Goal: Information Seeking & Learning: Learn about a topic

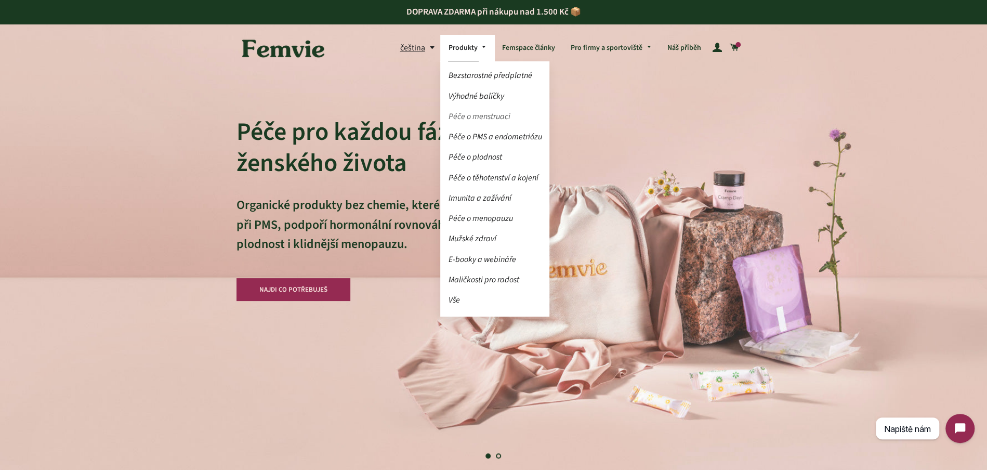
click at [477, 114] on link "Péče o menstruaci" at bounding box center [494, 117] width 109 height 18
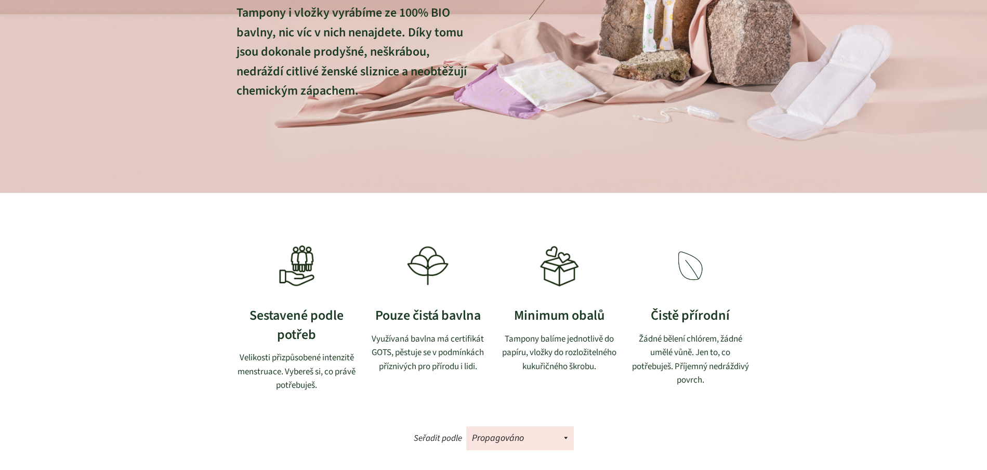
scroll to position [455, 0]
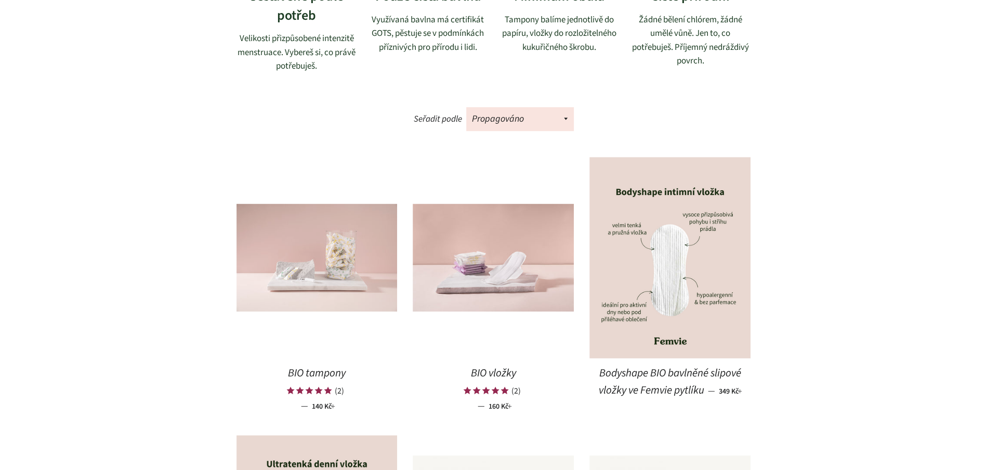
click at [352, 256] on img at bounding box center [317, 258] width 161 height 108
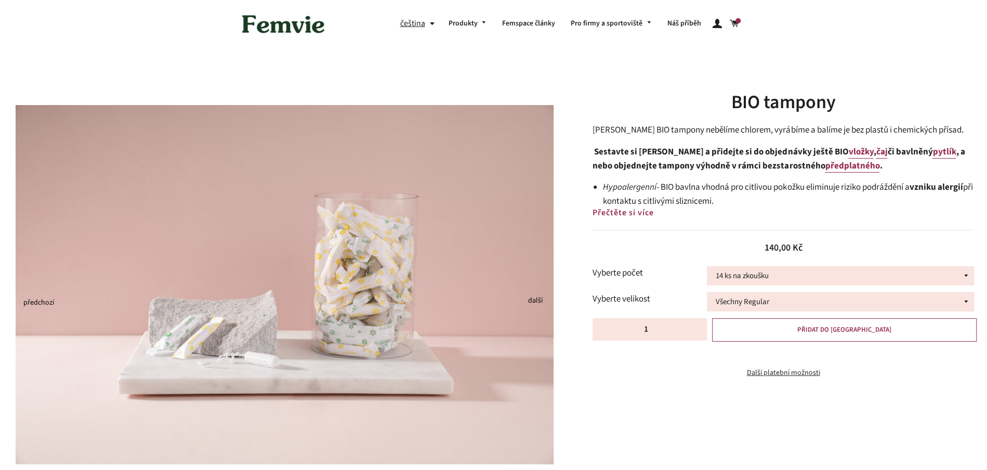
select select "36 ks"
click at [707, 266] on select "14 ks na zkoušku 36 ks 100 ks" at bounding box center [840, 275] width 267 height 19
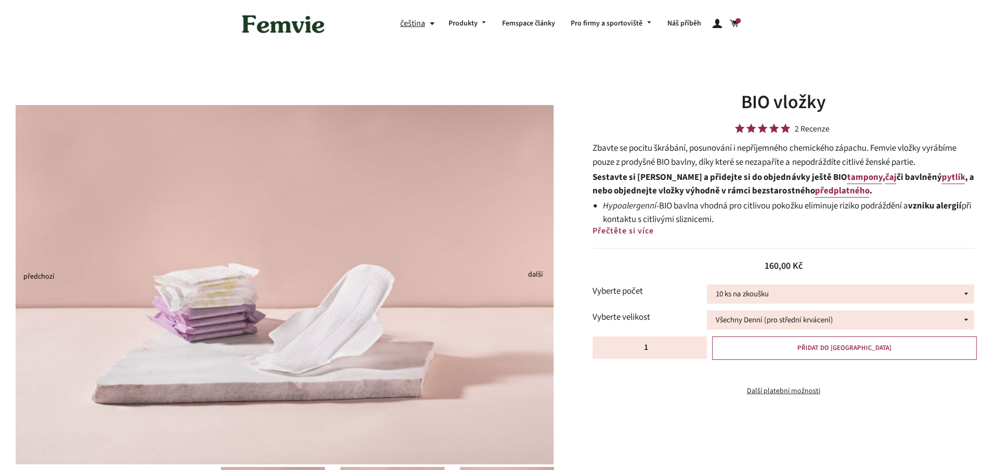
select select "30 ks"
click at [707, 284] on select "10 ks na zkoušku 30 ks 100 ks" at bounding box center [840, 293] width 267 height 19
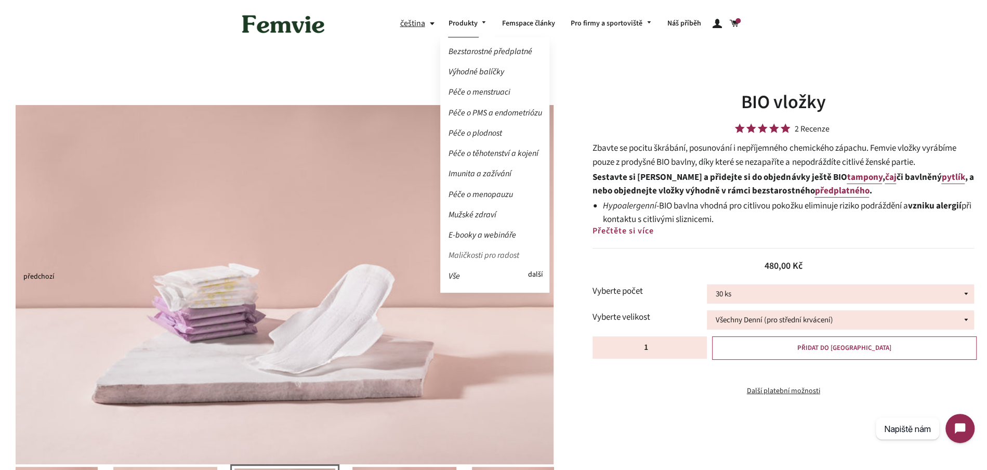
click at [499, 251] on link "Maličkosti pro radost" at bounding box center [494, 255] width 109 height 18
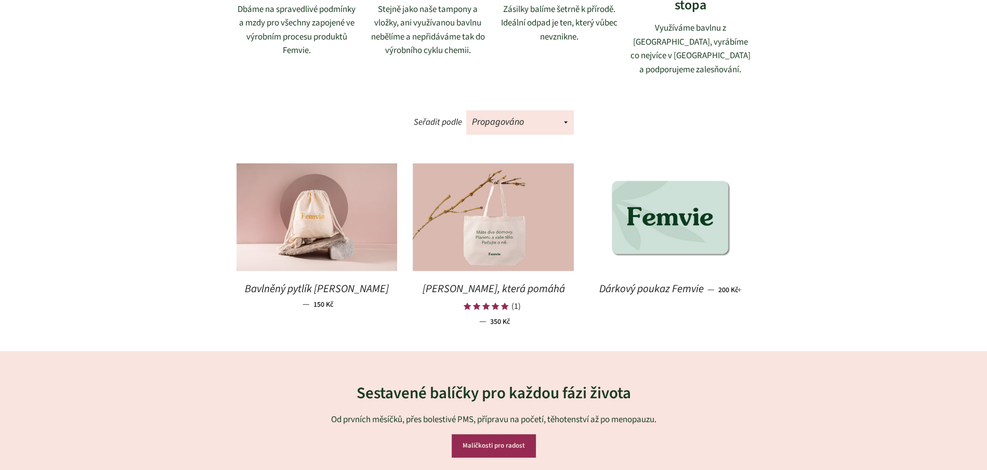
scroll to position [468, 0]
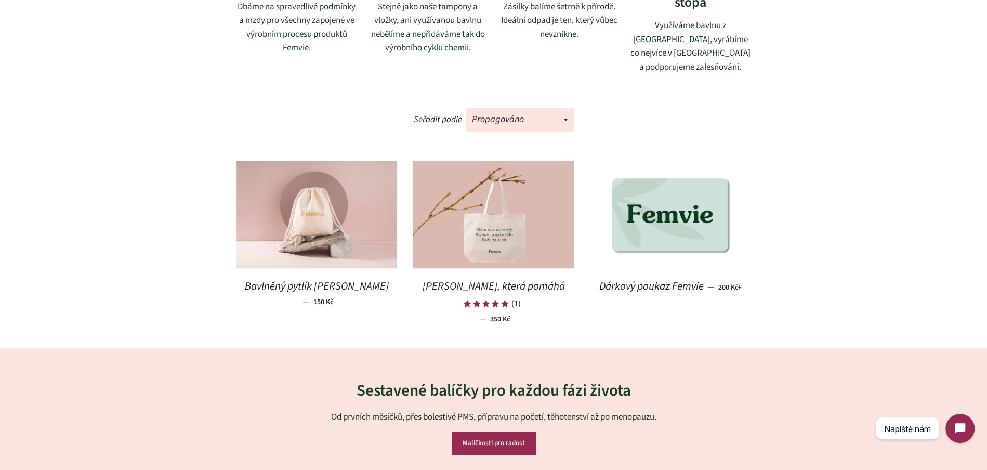
click at [266, 218] on img at bounding box center [317, 215] width 161 height 108
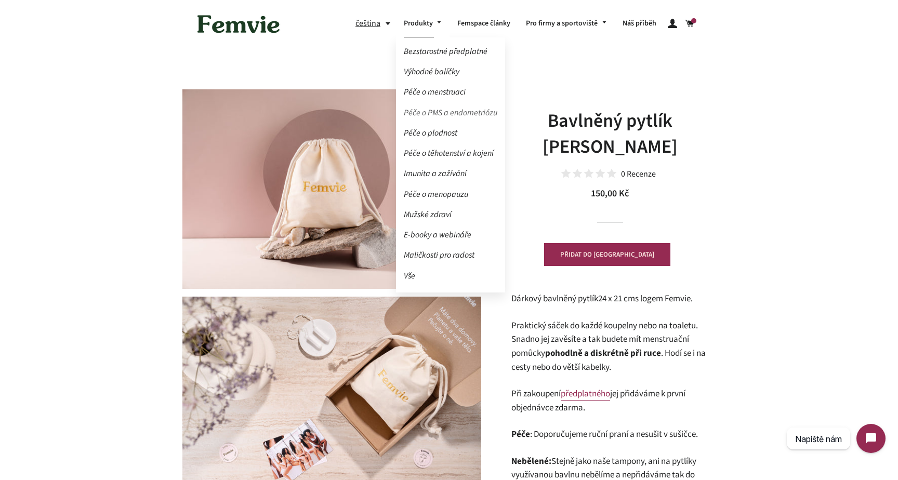
click at [442, 114] on link "Péče o PMS a endometriózu" at bounding box center [450, 113] width 109 height 18
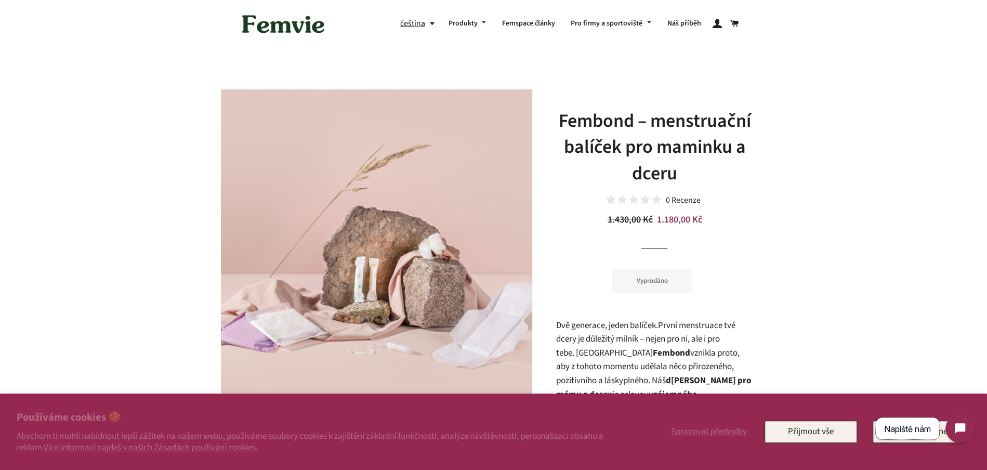
click at [907, 425] on span "Napiště nám" at bounding box center [907, 429] width 47 height 10
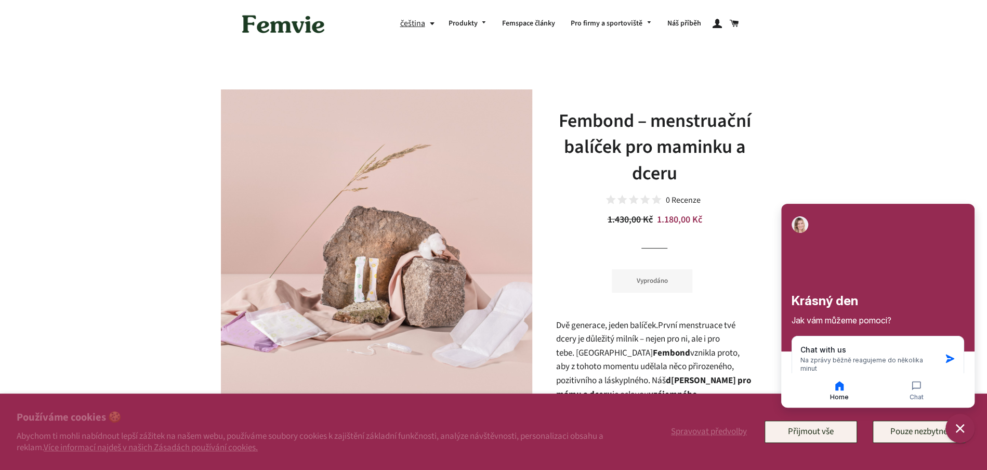
click at [961, 427] on icon "Close chat widget" at bounding box center [960, 428] width 9 height 9
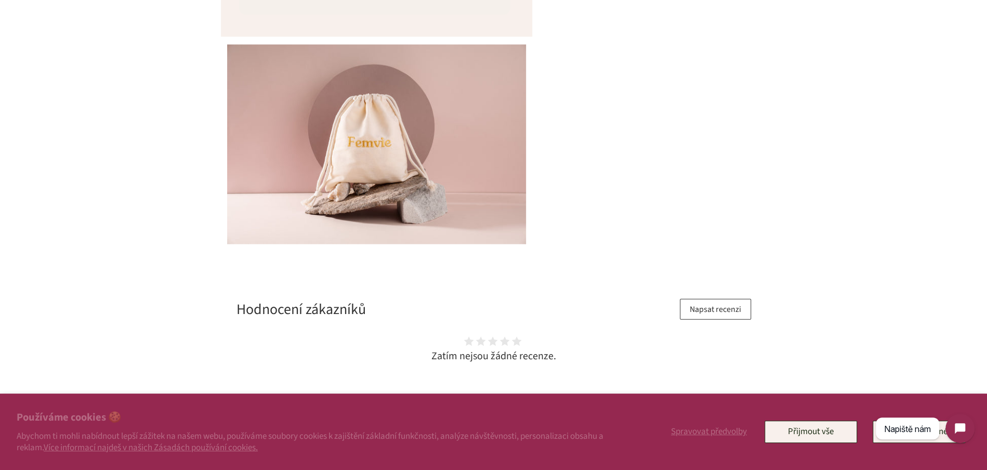
scroll to position [1576, 0]
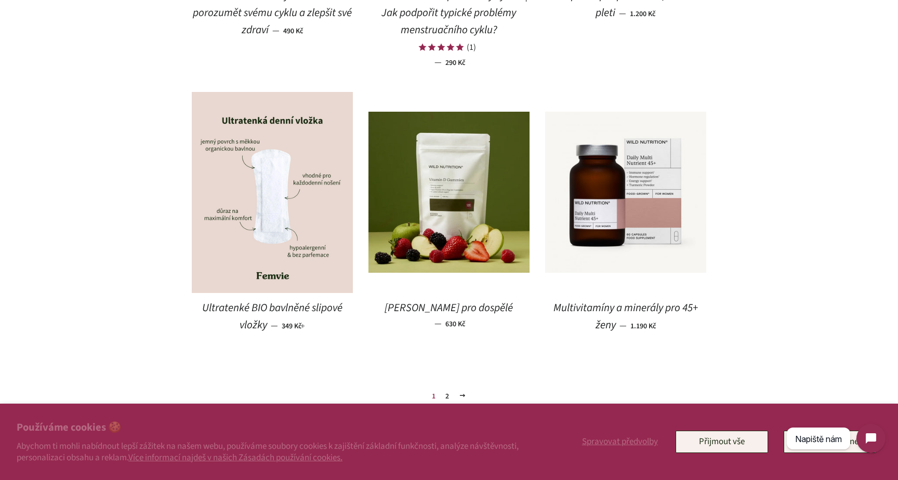
scroll to position [1353, 0]
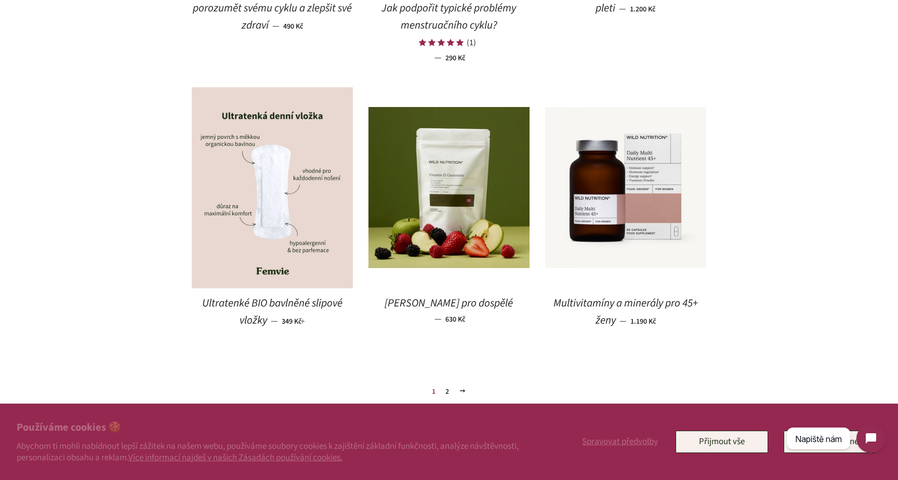
click at [448, 395] on link "2" at bounding box center [447, 392] width 12 height 16
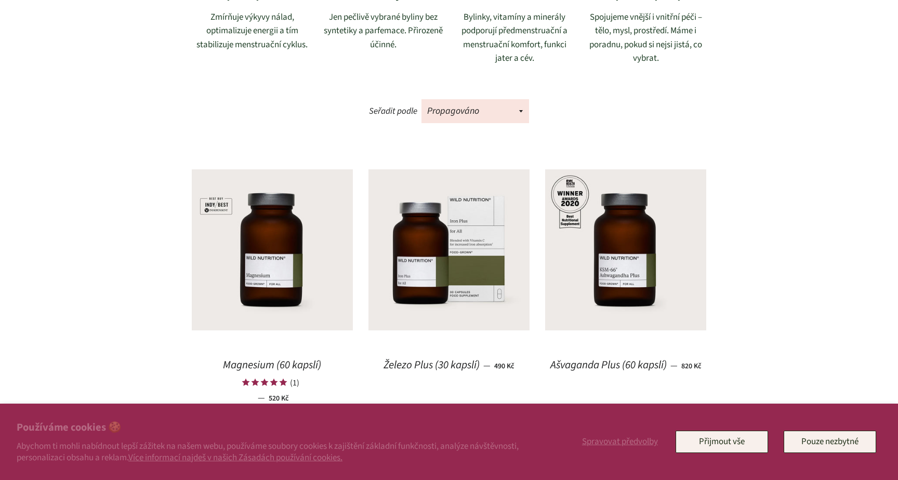
scroll to position [477, 0]
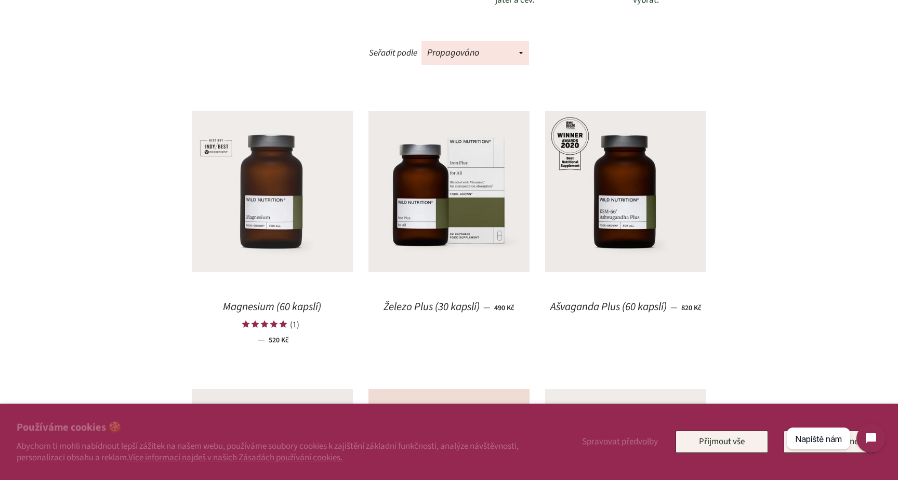
click at [289, 237] on img at bounding box center [272, 191] width 161 height 161
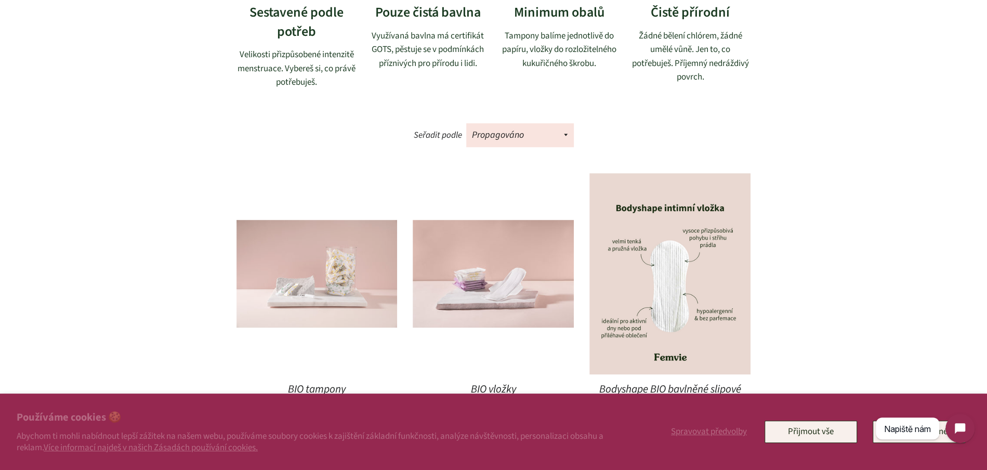
scroll to position [450, 0]
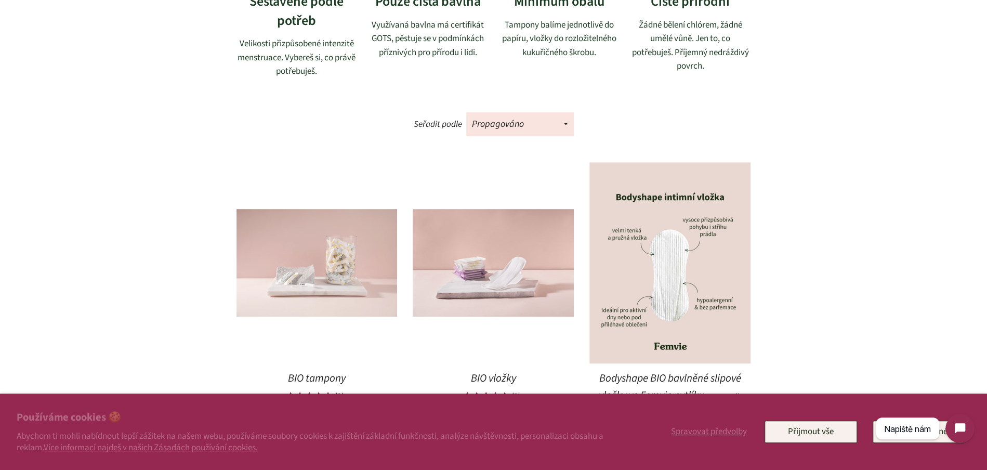
click at [348, 279] on img at bounding box center [317, 263] width 161 height 108
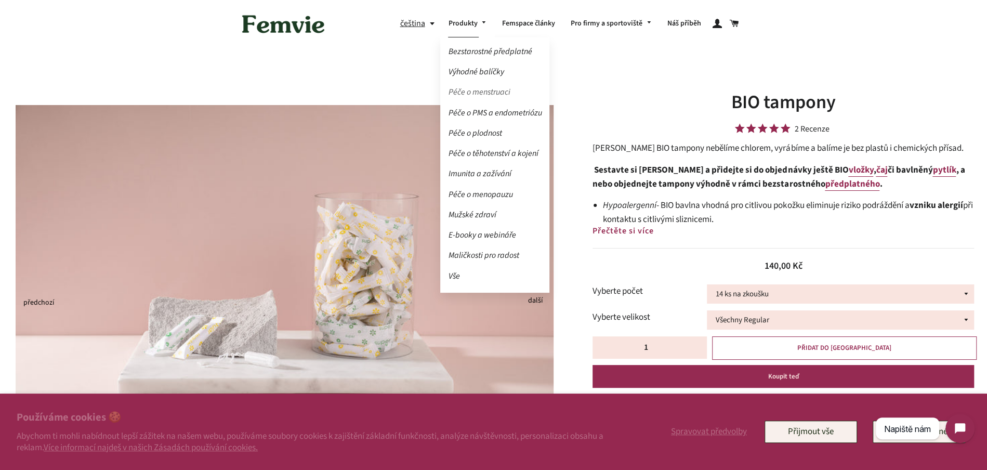
click at [475, 90] on link "Péče o menstruaci" at bounding box center [494, 92] width 109 height 18
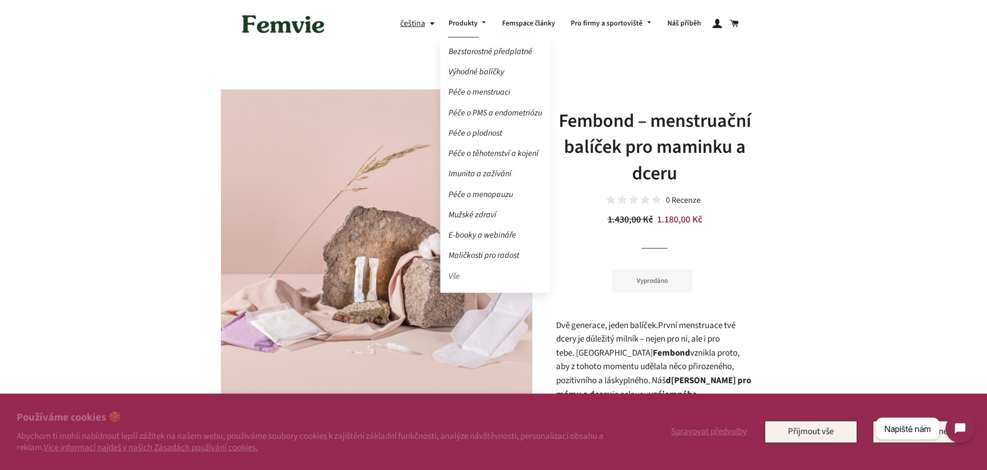
click at [457, 271] on link "Vše" at bounding box center [494, 276] width 109 height 18
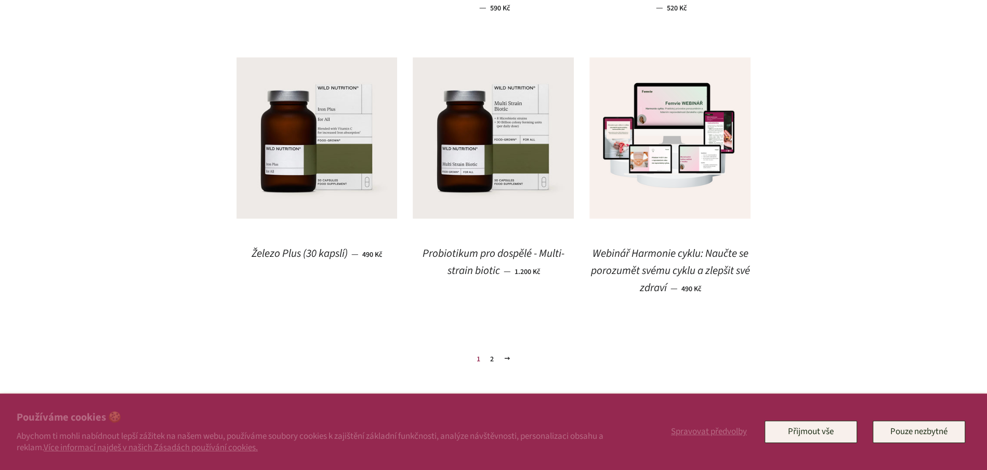
scroll to position [1507, 0]
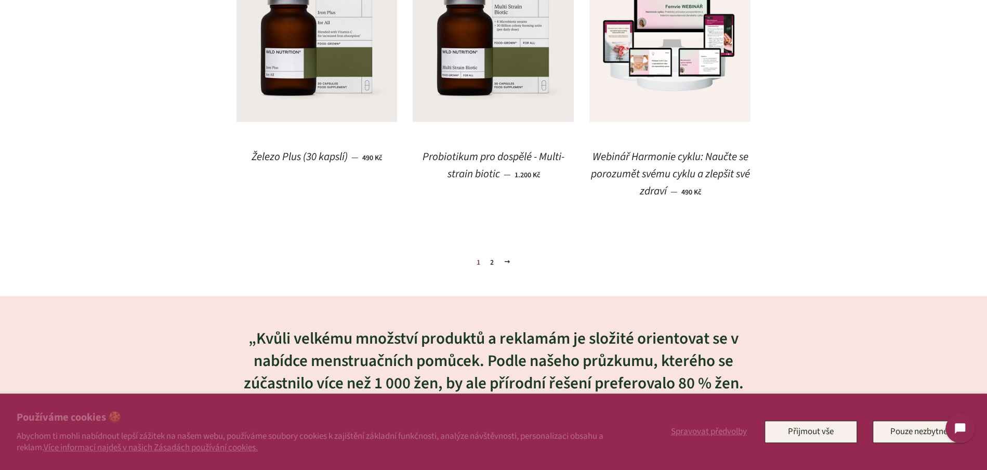
click at [494, 264] on link "2" at bounding box center [492, 263] width 12 height 16
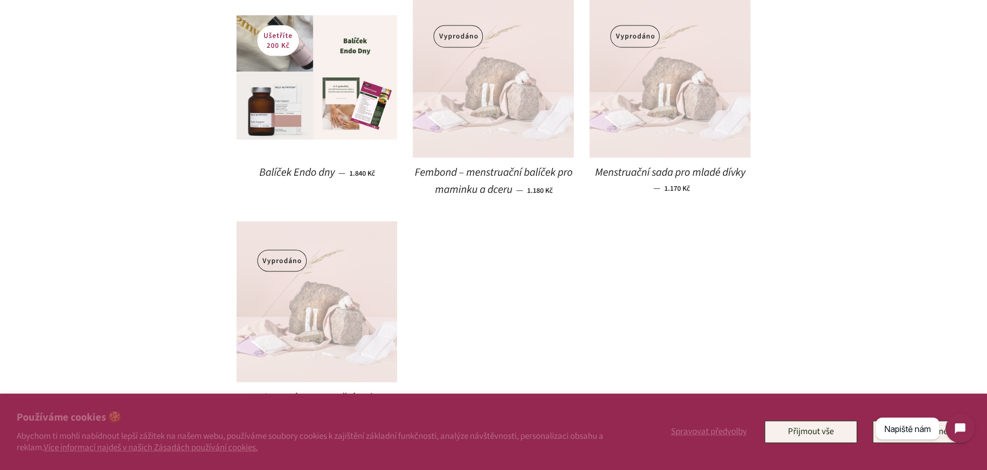
scroll to position [1140, 0]
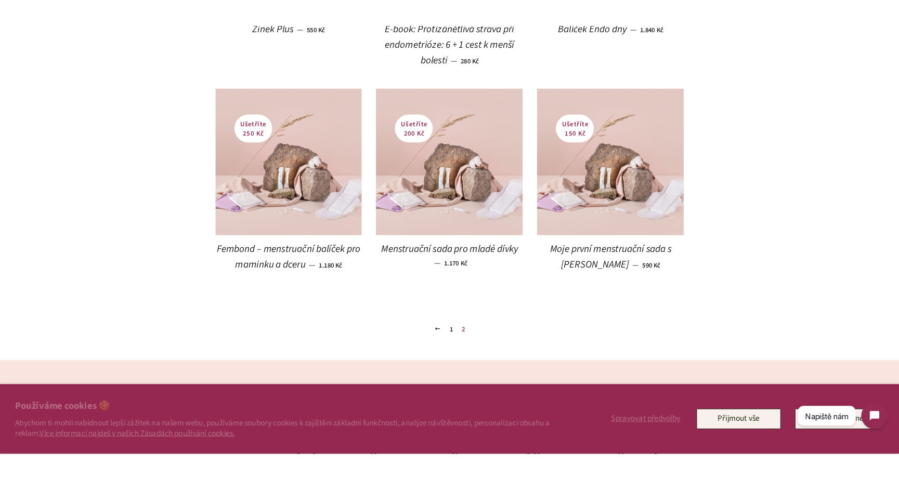
scroll to position [1065, 0]
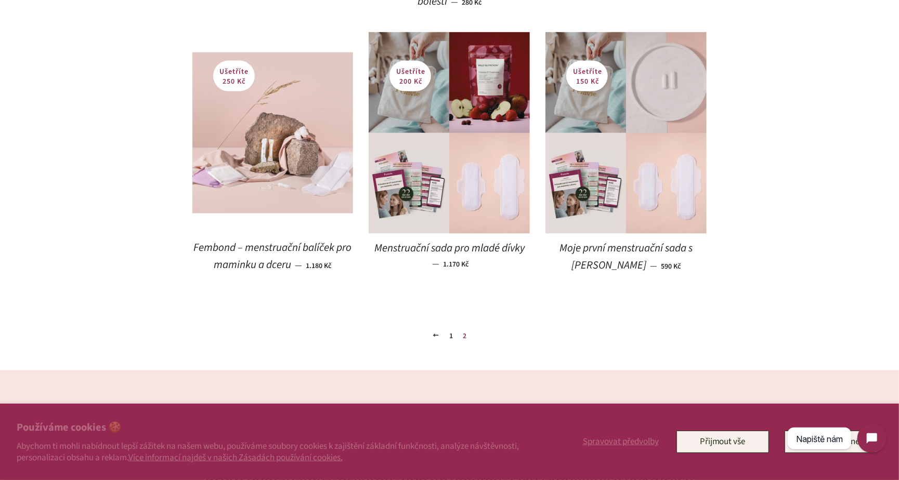
click at [158, 150] on body "Využíváme cookies k tomu, abychom vám zajistily ten nejlepší zážitek z používán…" at bounding box center [449, 155] width 899 height 2673
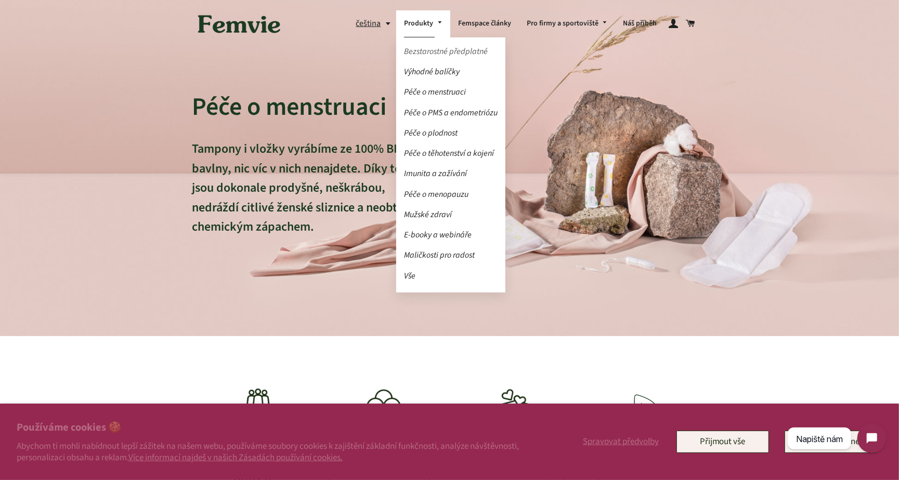
click at [421, 53] on link "Bezstarostné předplatné" at bounding box center [450, 52] width 109 height 18
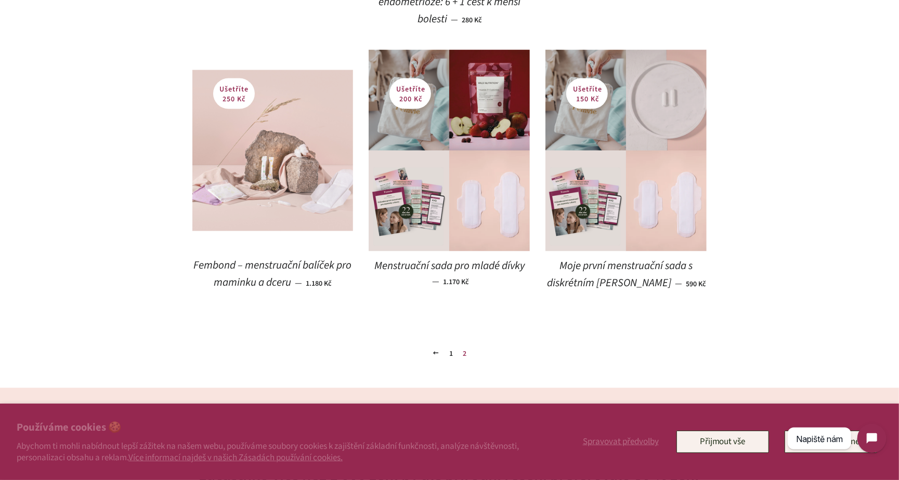
click at [283, 231] on img at bounding box center [272, 150] width 161 height 161
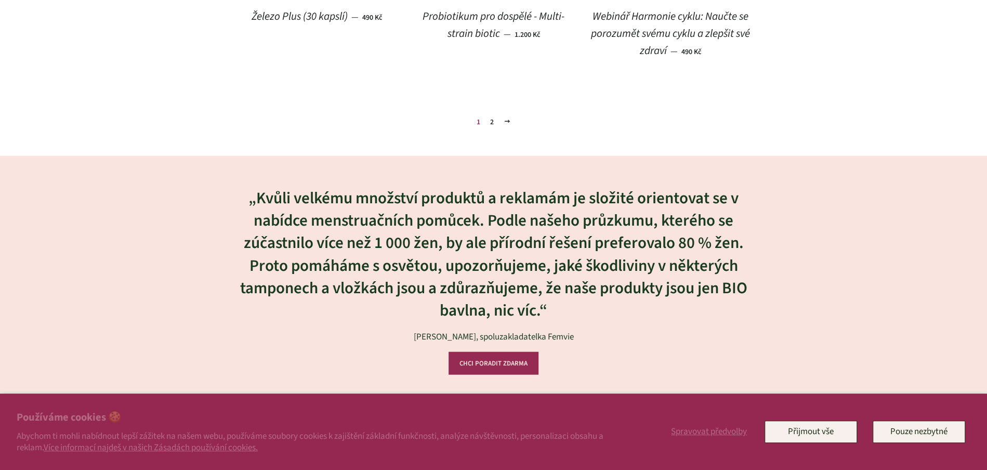
scroll to position [1656, 0]
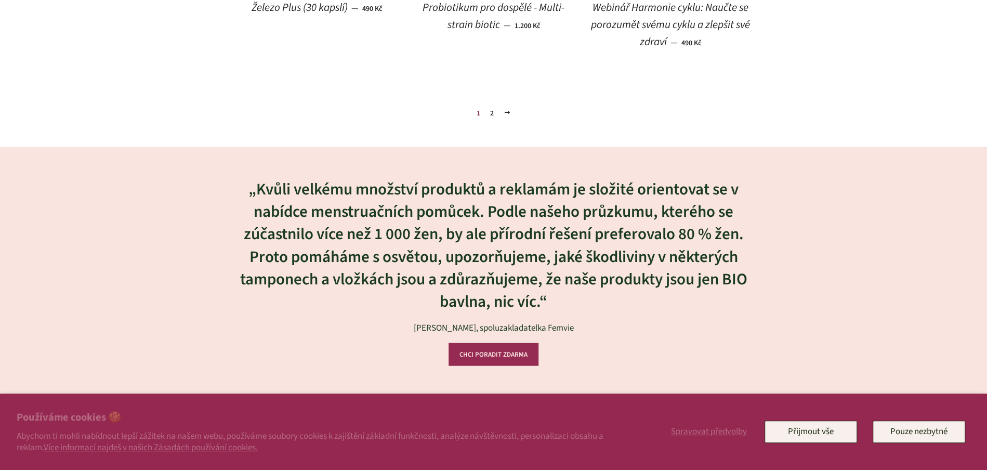
click at [491, 112] on link "2" at bounding box center [492, 114] width 12 height 16
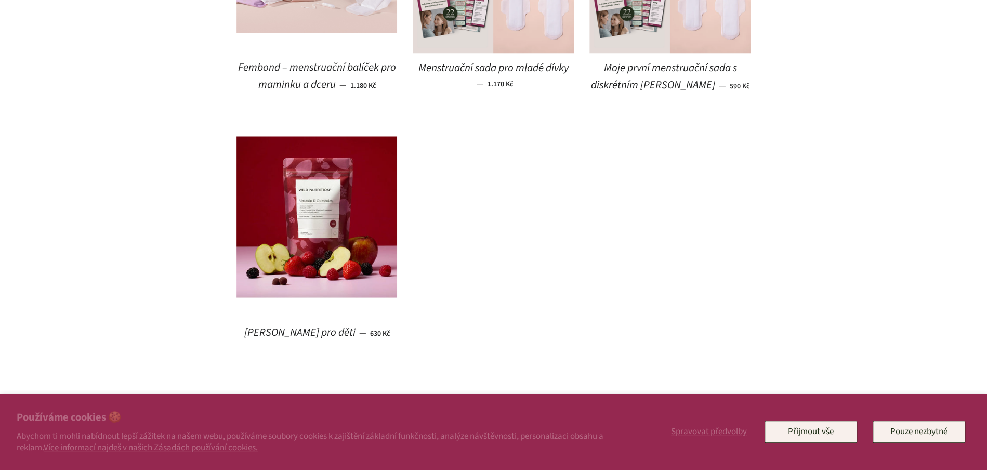
scroll to position [1180, 0]
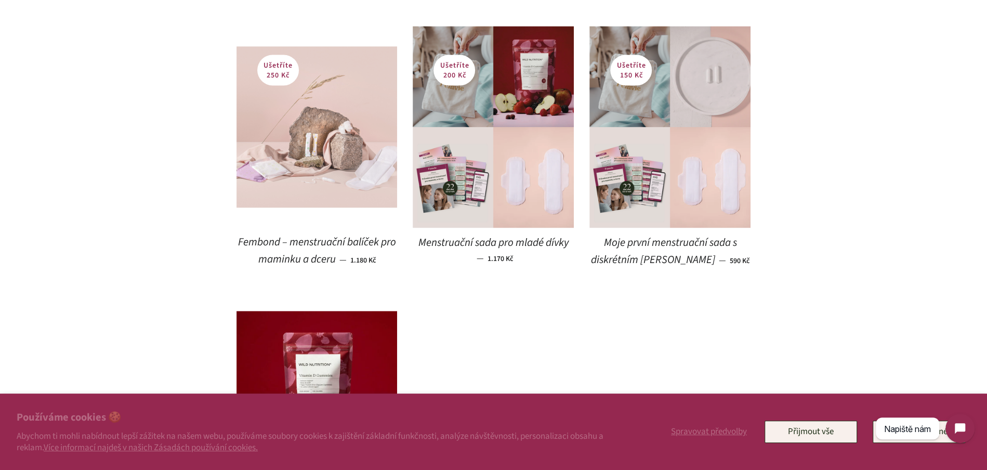
click at [370, 191] on img at bounding box center [317, 126] width 161 height 161
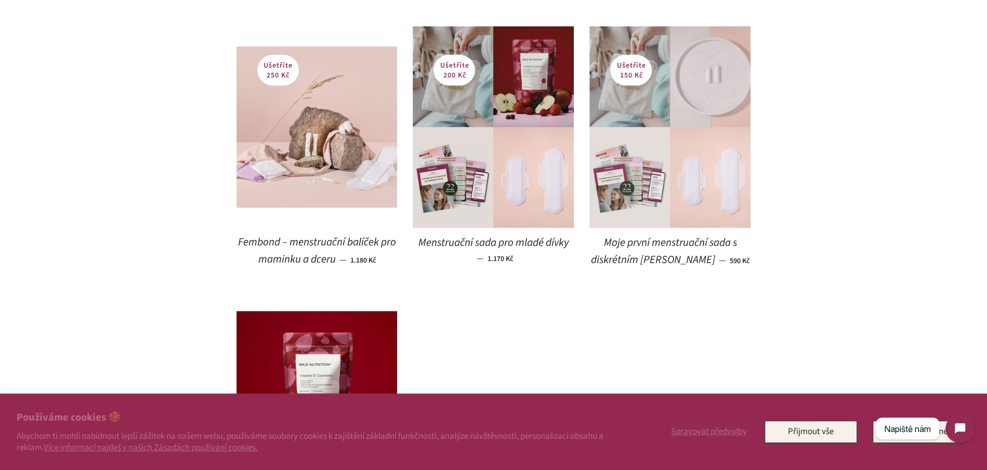
click at [654, 154] on img at bounding box center [670, 127] width 161 height 202
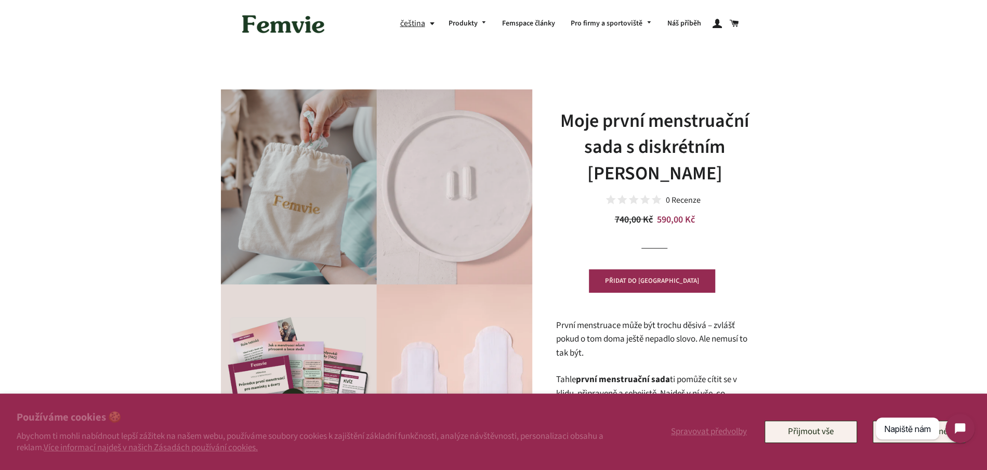
click at [299, 33] on img at bounding box center [284, 24] width 94 height 32
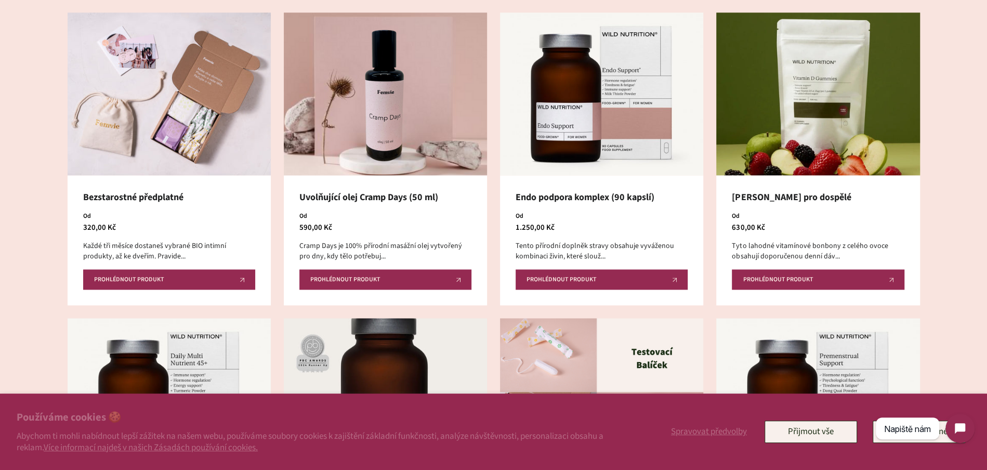
scroll to position [878, 0]
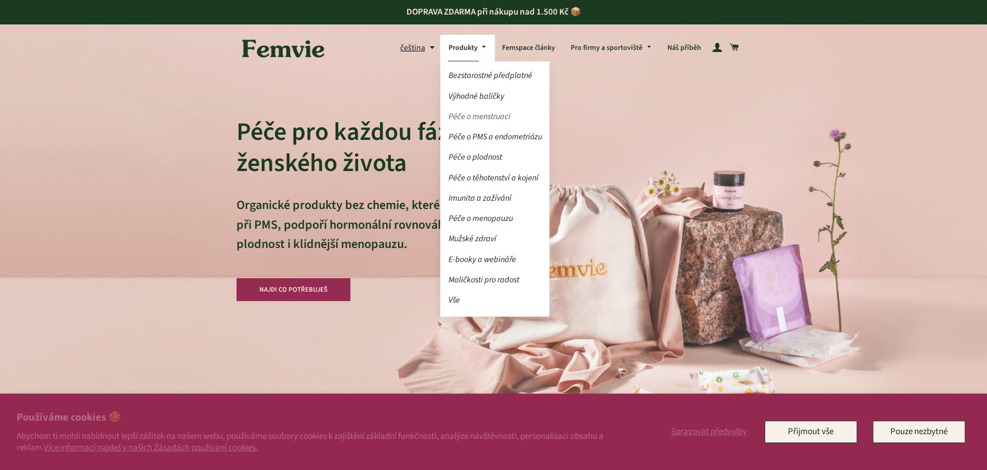
click at [492, 110] on link "Péče o menstruaci" at bounding box center [494, 117] width 109 height 18
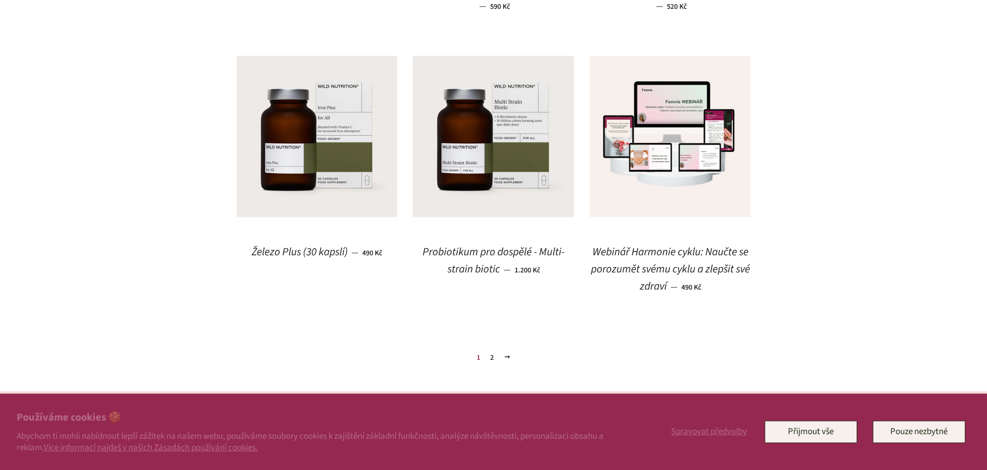
scroll to position [1422, 0]
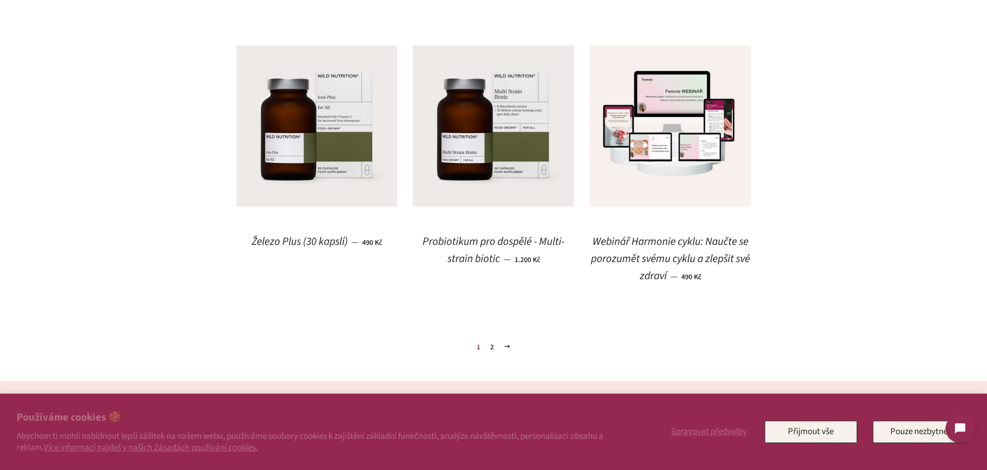
click at [492, 351] on link "2" at bounding box center [492, 347] width 12 height 16
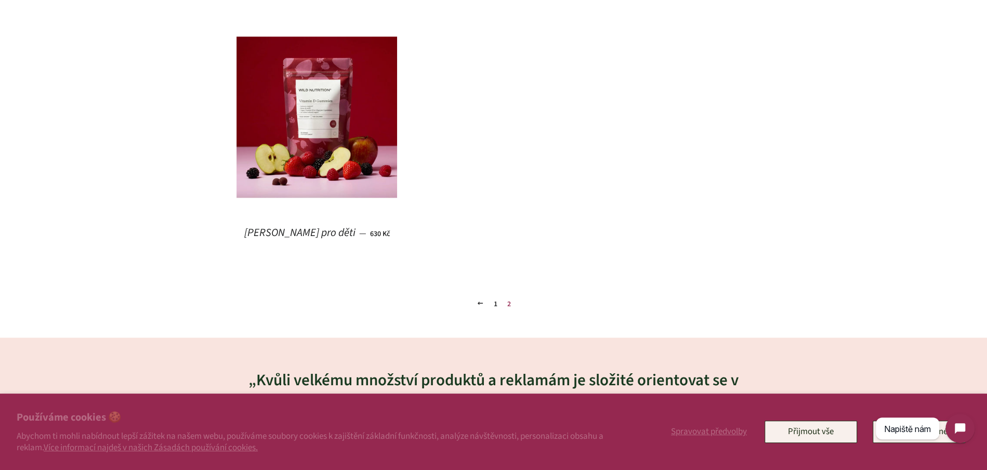
scroll to position [1461, 0]
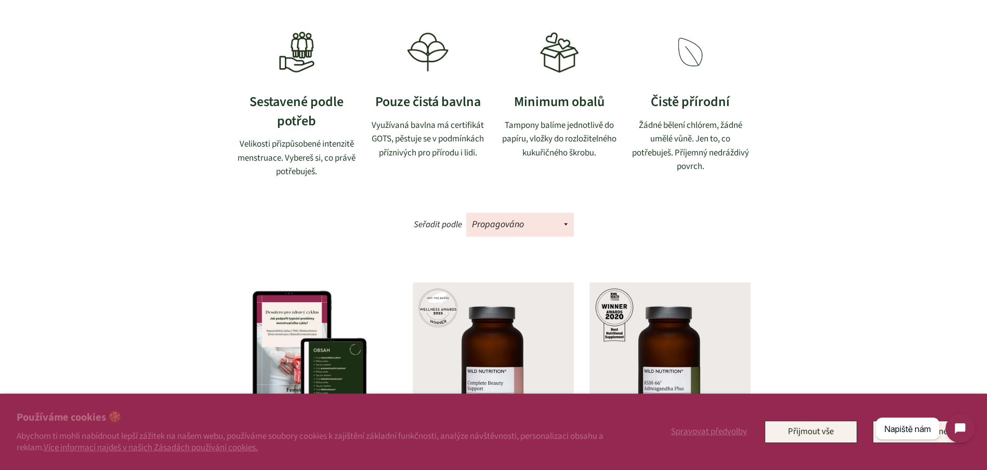
scroll to position [0, 0]
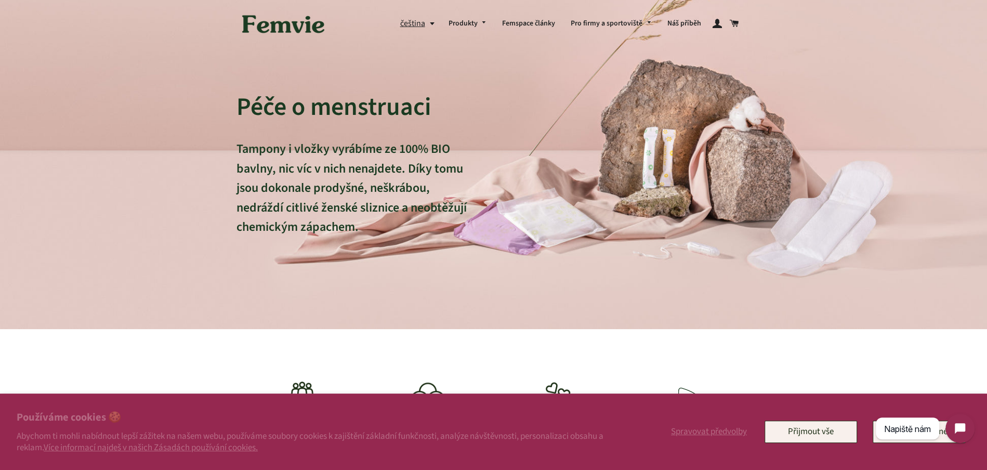
click at [303, 29] on img at bounding box center [284, 24] width 94 height 32
